Goal: Use online tool/utility: Use online tool/utility

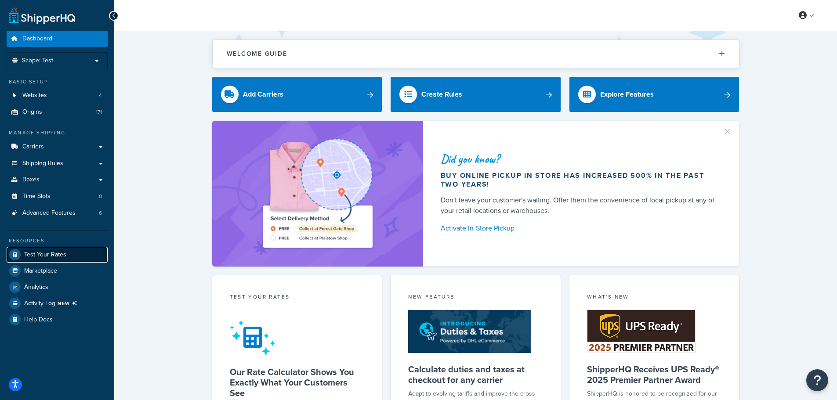
click at [48, 254] on span "Test Your Rates" at bounding box center [45, 254] width 42 height 7
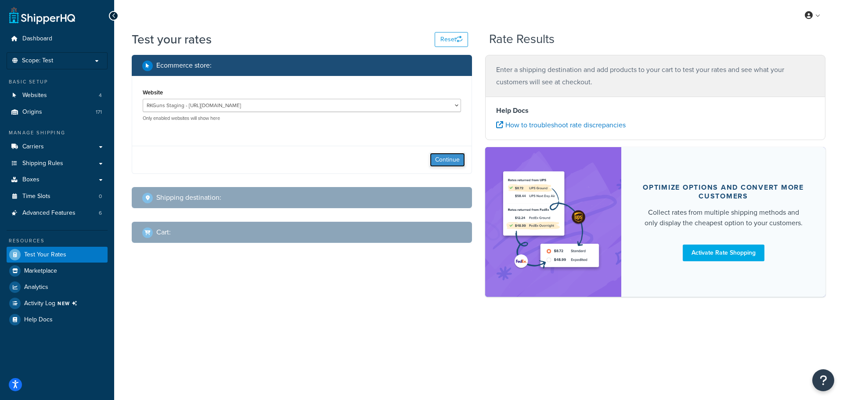
click at [450, 160] on button "Continue" at bounding box center [447, 160] width 35 height 14
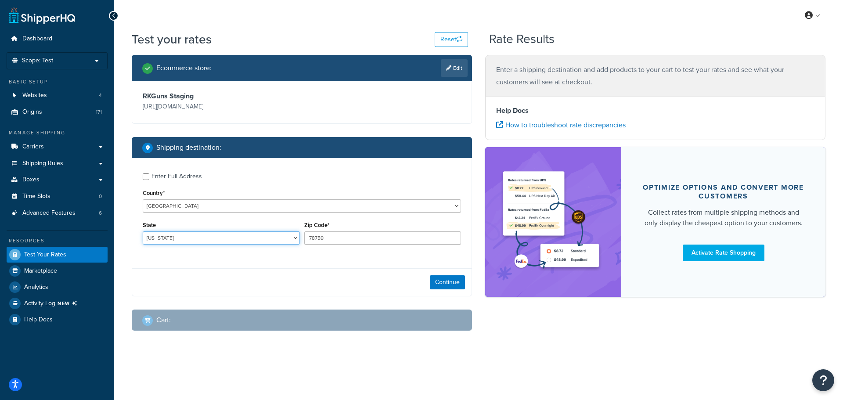
click at [288, 237] on select "[US_STATE] [US_STATE] [US_STATE] [US_STATE] [US_STATE] Armed Forces Americas Ar…" at bounding box center [221, 237] width 157 height 13
select select "IL"
click at [143, 232] on select "[US_STATE] [US_STATE] [US_STATE] [US_STATE] [US_STATE] Armed Forces Americas Ar…" at bounding box center [221, 237] width 157 height 13
type input "61920"
click at [453, 280] on button "Continue" at bounding box center [447, 282] width 35 height 14
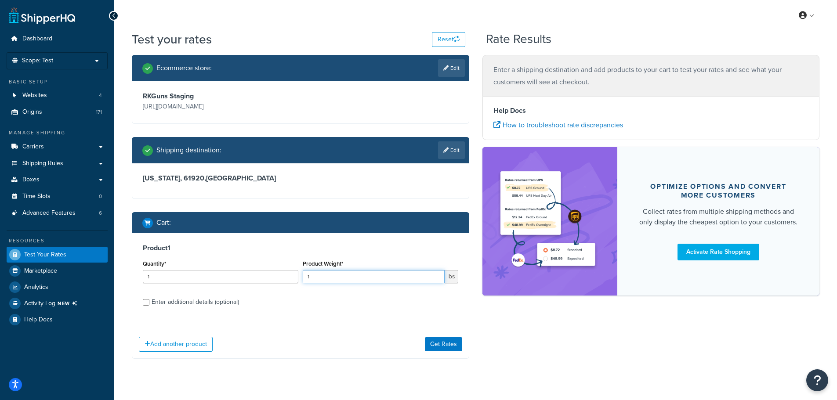
click at [372, 273] on input "1" at bounding box center [374, 276] width 142 height 13
click at [373, 273] on input "1" at bounding box center [374, 276] width 142 height 13
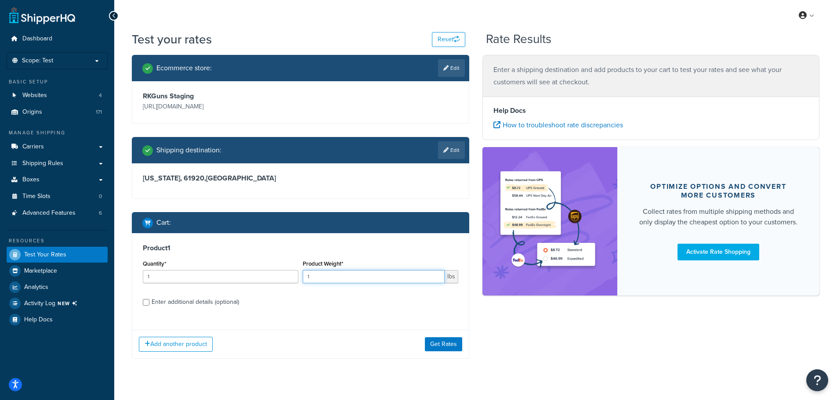
click at [328, 278] on input "1" at bounding box center [374, 276] width 142 height 13
click at [328, 277] on input "1" at bounding box center [374, 276] width 142 height 13
paste input "7.4668"
type input "7.4668"
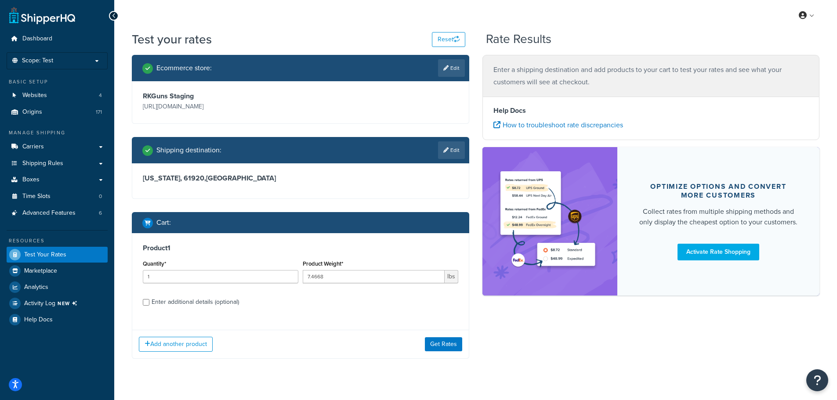
click at [202, 296] on div "Enter additional details (optional)" at bounding box center [194, 302] width 87 height 12
click at [149, 299] on input "Enter additional details (optional)" at bounding box center [146, 302] width 7 height 7
checkbox input "true"
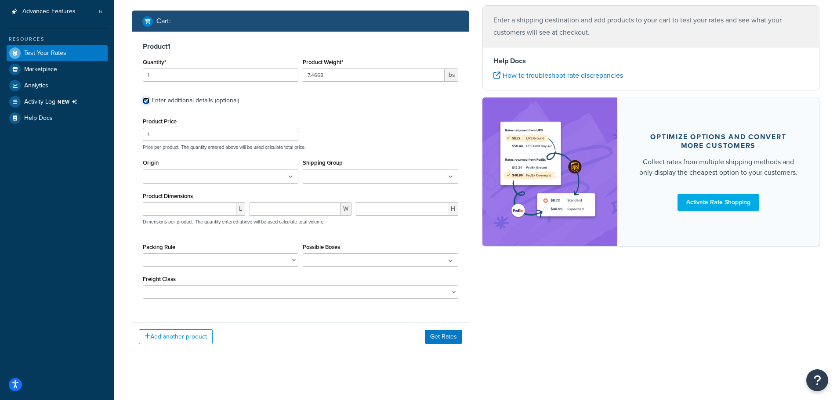
scroll to position [211, 0]
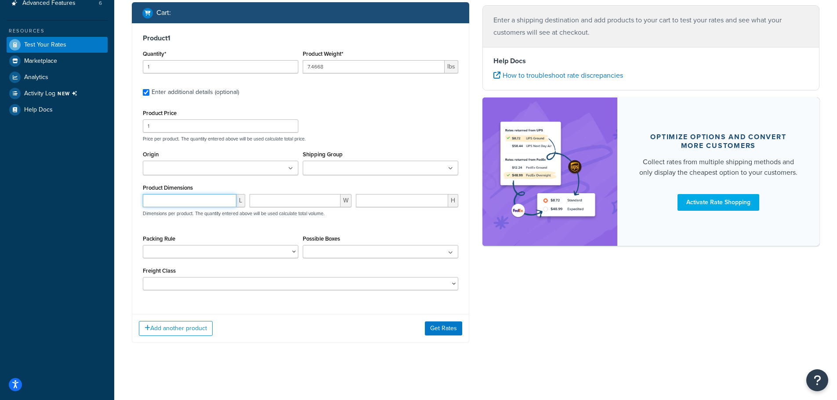
click at [170, 196] on input "number" at bounding box center [190, 200] width 94 height 13
click at [400, 202] on input "number" at bounding box center [402, 200] width 92 height 13
paste input "5.45"
type input "5.45"
click at [180, 198] on input "number" at bounding box center [190, 200] width 94 height 13
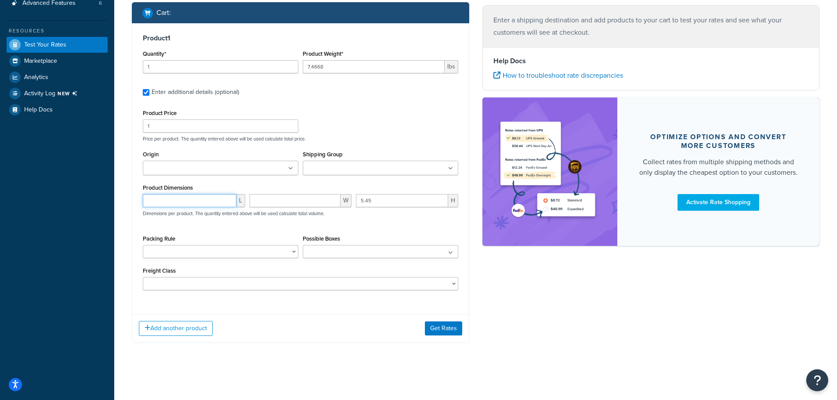
paste input "13.3"
type input "13.3"
click at [327, 203] on input "number" at bounding box center [294, 200] width 91 height 13
paste input "17.1"
type input "17.1"
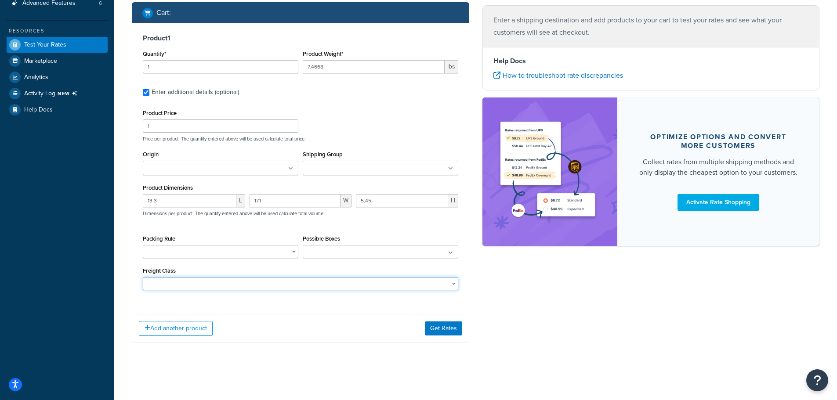
click at [418, 279] on select "50 55 60 65 70 77.5 85 92.5 100 110 125 150 175 200 250 300 400 500" at bounding box center [300, 283] width 315 height 13
drag, startPoint x: 562, startPoint y: 318, endPoint x: 510, endPoint y: 338, distance: 54.9
click at [561, 321] on div "Ecommerce store : Edit RKGuns Staging [URL][DOMAIN_NAME] Shipping destination :…" at bounding box center [475, 100] width 700 height 511
click at [444, 324] on button "Get Rates" at bounding box center [443, 328] width 37 height 14
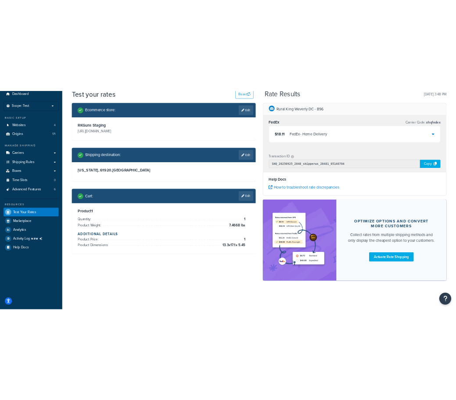
scroll to position [0, 0]
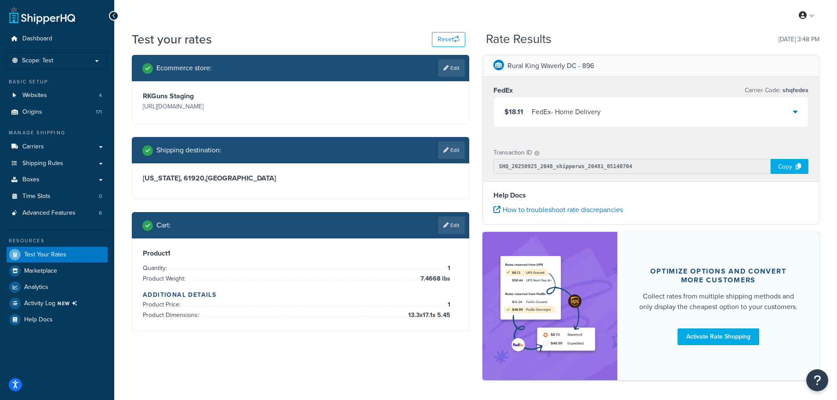
click at [782, 113] on div "$18.11 FedEx - Home Delivery" at bounding box center [651, 112] width 314 height 30
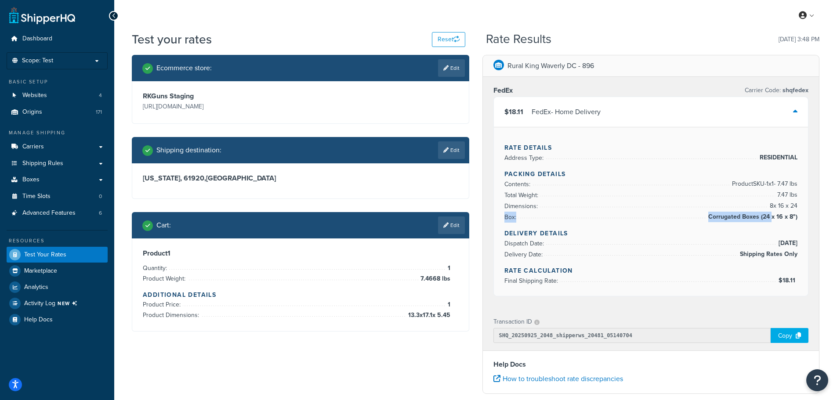
drag, startPoint x: 772, startPoint y: 218, endPoint x: 494, endPoint y: 215, distance: 278.4
click at [494, 215] on div "Rate Details Address Type: RESIDENTIAL Packing Details Contents: Product SKU-1 …" at bounding box center [651, 211] width 314 height 169
click at [800, 243] on div "Rate Details Address Type: RESIDENTIAL Packing Details Contents: Product SKU-1 …" at bounding box center [651, 211] width 314 height 169
drag, startPoint x: 796, startPoint y: 281, endPoint x: 778, endPoint y: 281, distance: 18.0
click at [778, 281] on span "$18.11" at bounding box center [786, 280] width 21 height 11
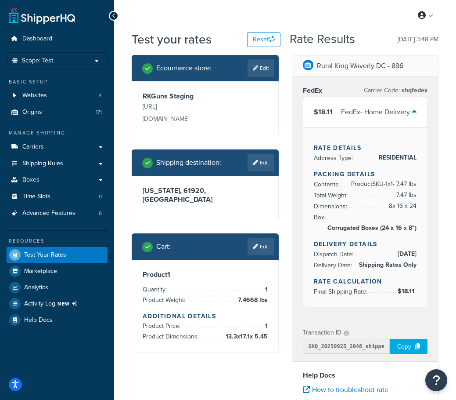
click at [126, 183] on div "Ecommerce store : Edit RKGuns Staging [URL][DOMAIN_NAME] Shipping destination :…" at bounding box center [205, 210] width 160 height 311
